Goal: Information Seeking & Learning: Understand process/instructions

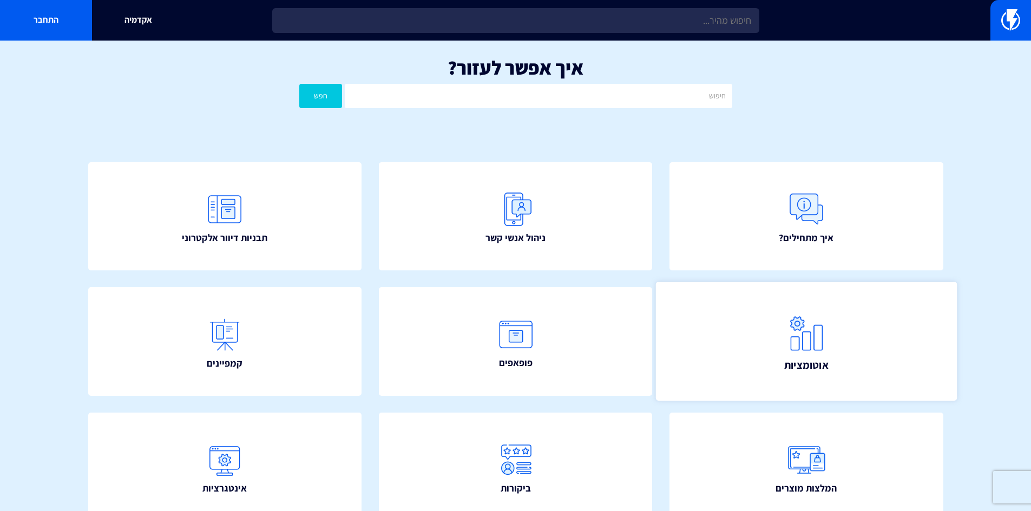
click at [801, 355] on img at bounding box center [806, 334] width 48 height 48
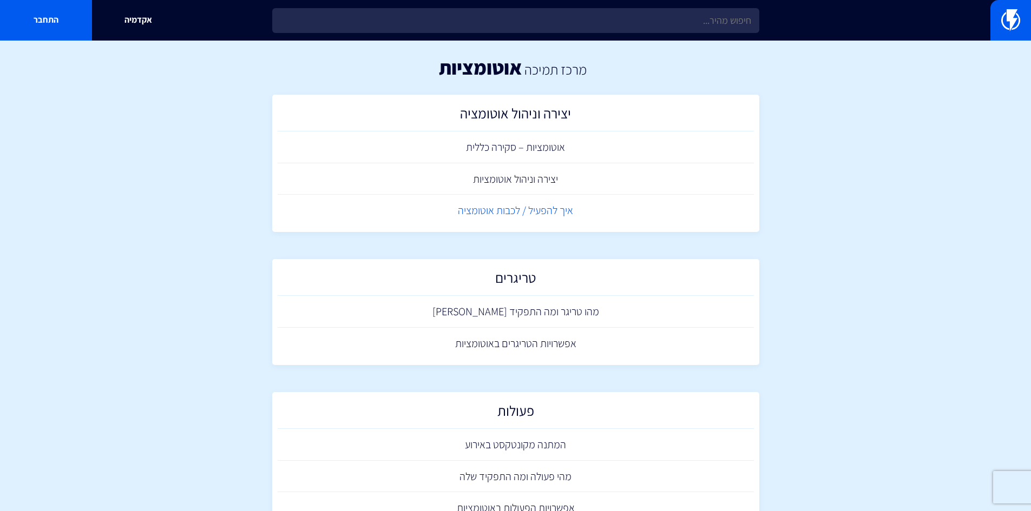
click at [541, 211] on link "איך להפעיל / לכבות אוטומציה" at bounding box center [516, 211] width 476 height 32
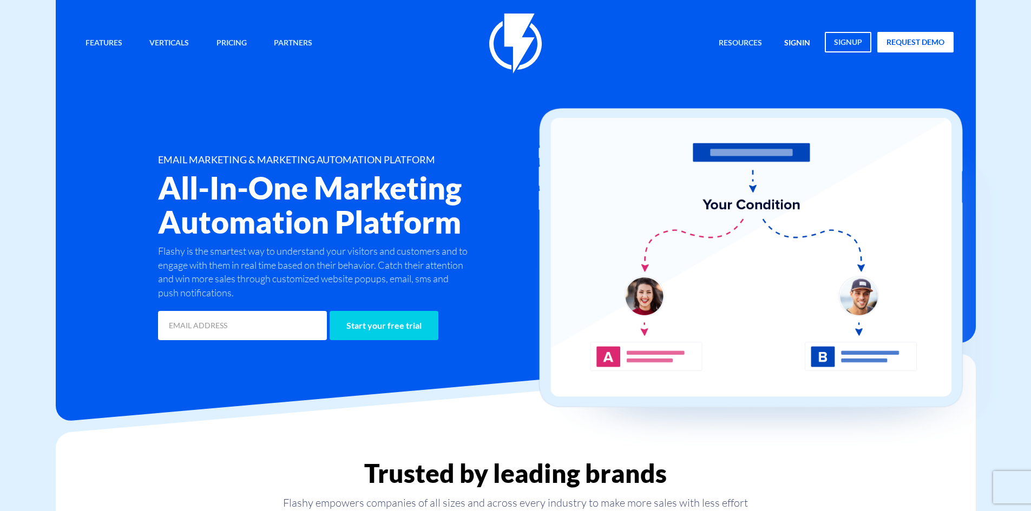
click at [787, 41] on link "signin" at bounding box center [797, 43] width 42 height 23
